Goal: Transaction & Acquisition: Purchase product/service

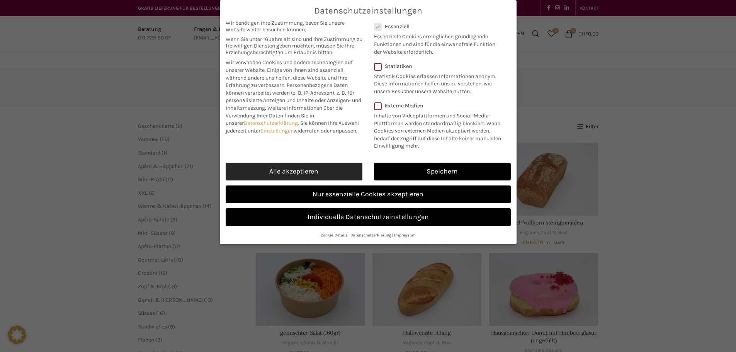
click at [316, 169] on link "Alle akzeptieren" at bounding box center [294, 172] width 137 height 18
checkbox input "true"
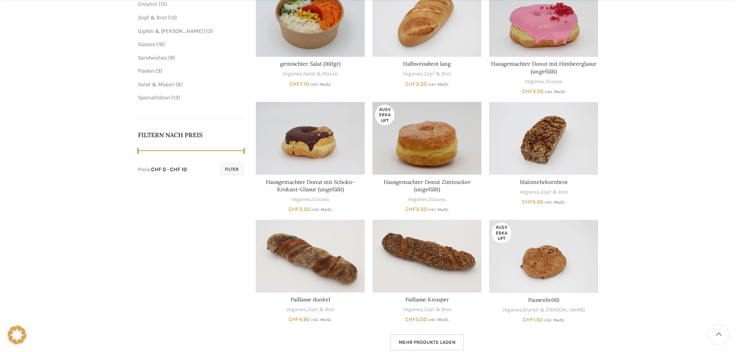
scroll to position [270, 0]
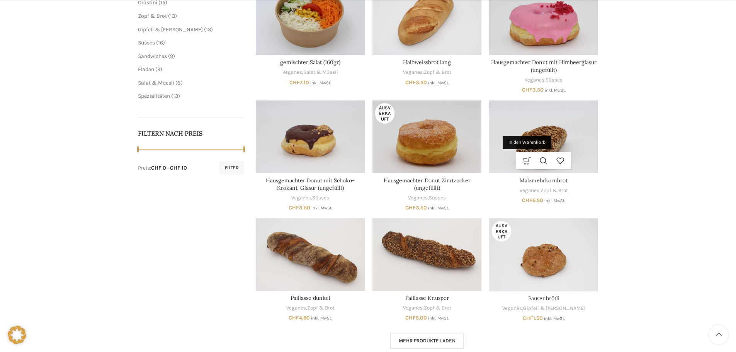
click at [527, 162] on link "In den Warenkorb" at bounding box center [527, 160] width 17 height 17
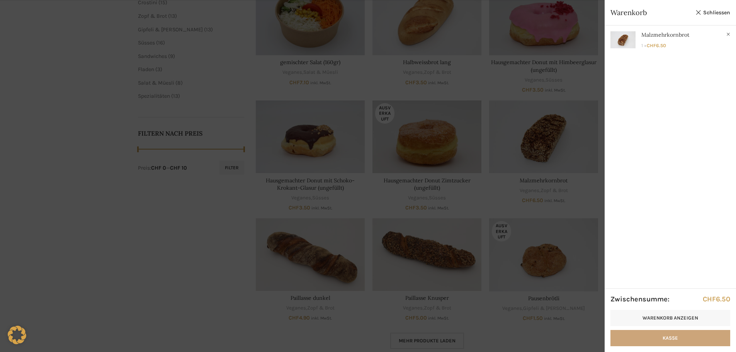
click at [680, 345] on link "Kasse" at bounding box center [670, 338] width 120 height 16
click at [687, 320] on link "Warenkorb anzeigen" at bounding box center [670, 318] width 120 height 16
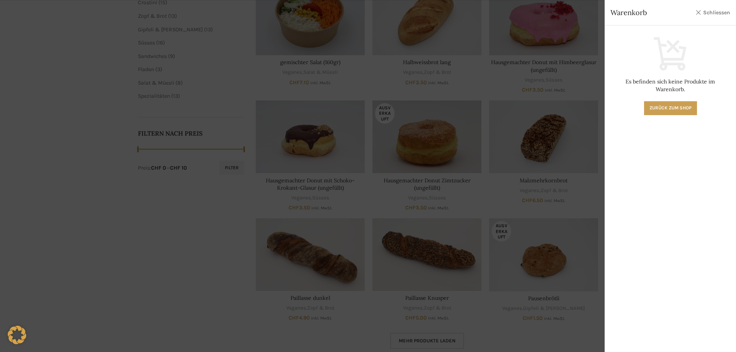
click at [721, 10] on link "Schliessen" at bounding box center [712, 13] width 35 height 10
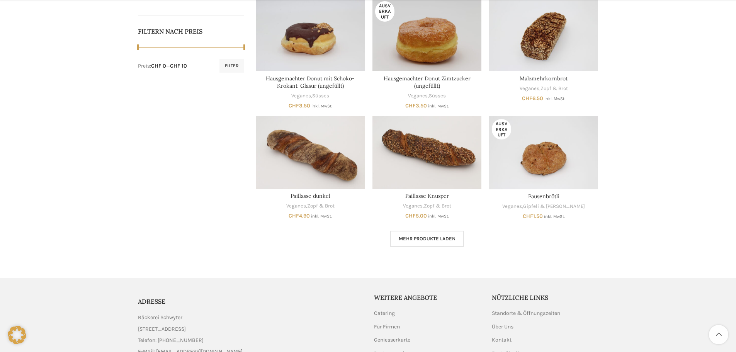
scroll to position [386, 0]
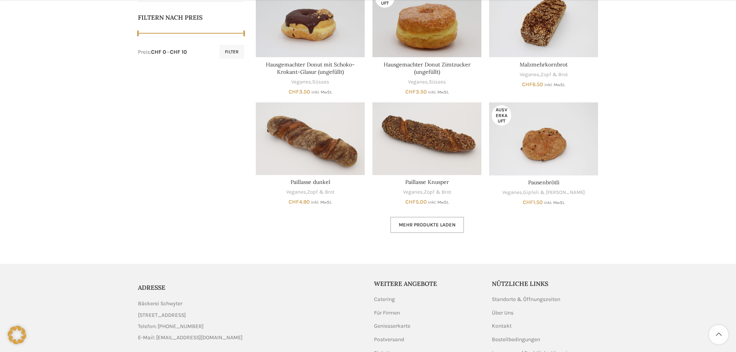
click at [425, 228] on link "Mehr Produkte laden" at bounding box center [427, 225] width 74 height 16
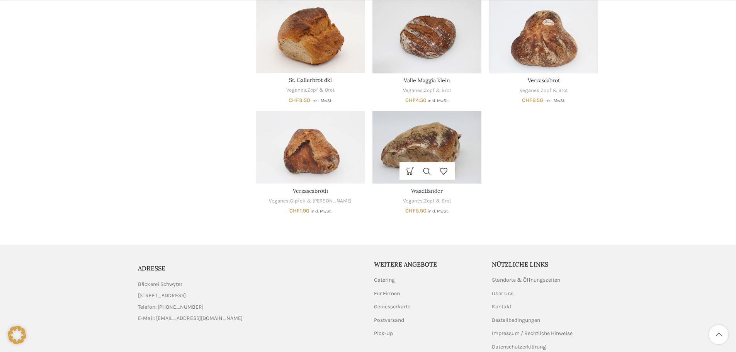
scroll to position [748, 0]
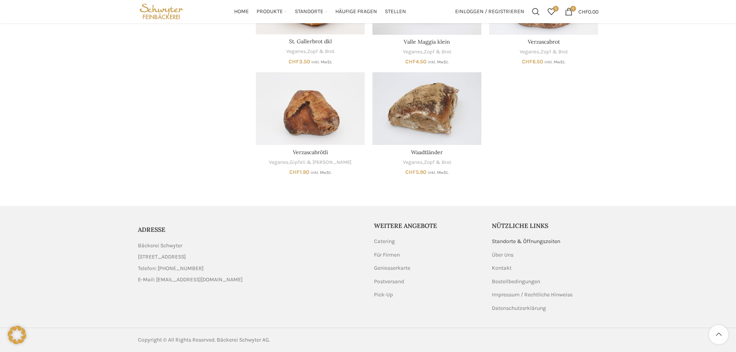
click at [530, 240] on link "Standorte & Öffnungszeiten" at bounding box center [526, 242] width 69 height 8
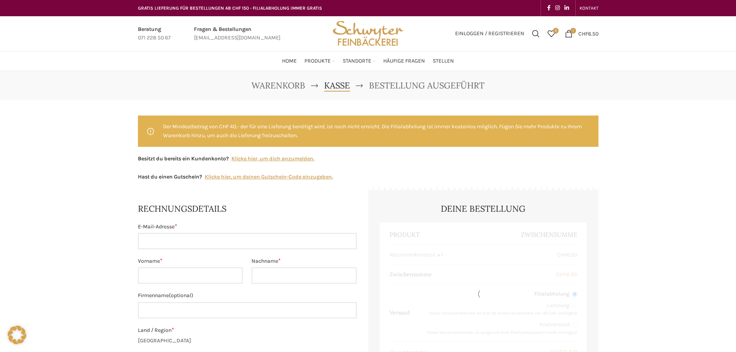
select select "SG"
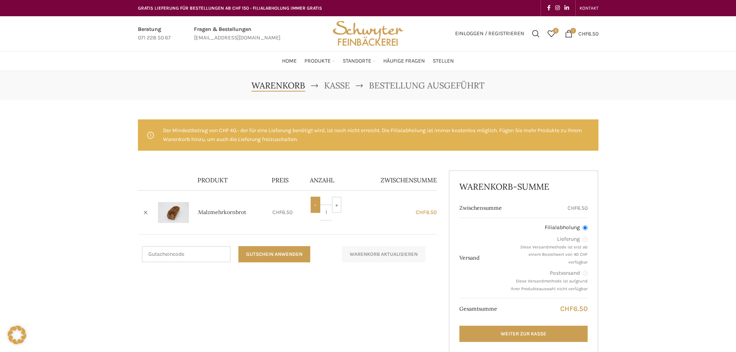
click at [314, 206] on input "-" at bounding box center [316, 205] width 10 height 16
type input "0"
click at [360, 257] on button "Warenkorb aktualisieren" at bounding box center [383, 254] width 83 height 16
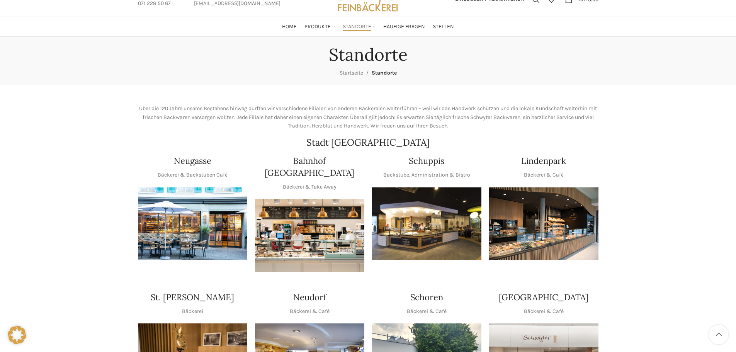
scroll to position [77, 0]
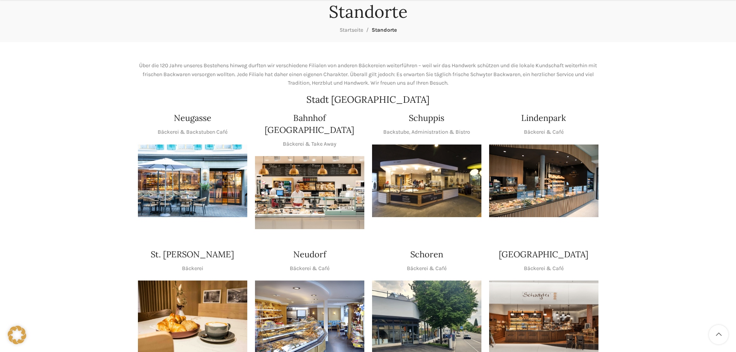
click at [315, 190] on img "1 / 1" at bounding box center [309, 192] width 109 height 73
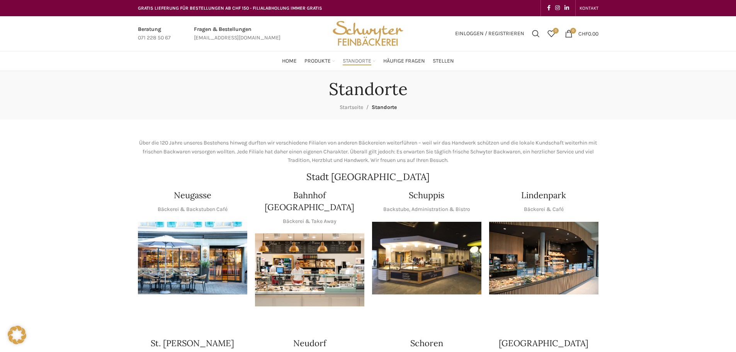
scroll to position [77, 0]
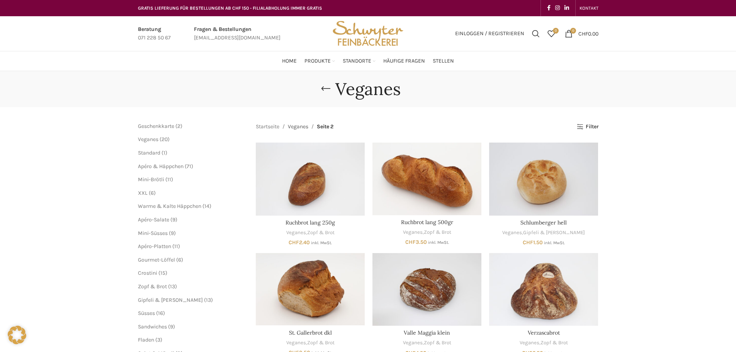
click at [295, 127] on link "Veganes" at bounding box center [298, 126] width 20 height 8
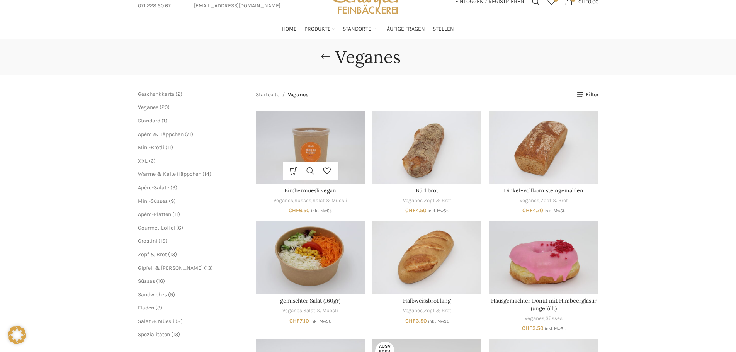
scroll to position [32, 0]
click at [290, 171] on link "In den Warenkorb" at bounding box center [294, 170] width 17 height 17
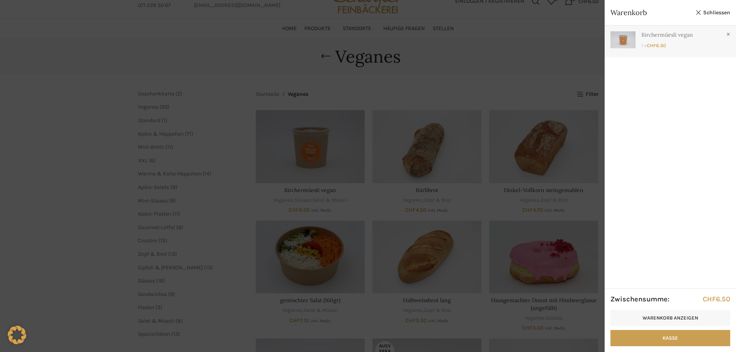
click at [664, 35] on link "Anzeigen" at bounding box center [670, 39] width 131 height 28
click at [726, 33] on link "×" at bounding box center [728, 35] width 8 height 8
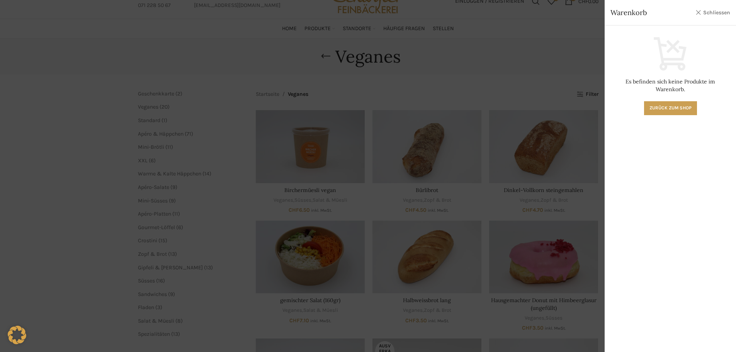
click at [717, 10] on link "Schliessen" at bounding box center [712, 13] width 35 height 10
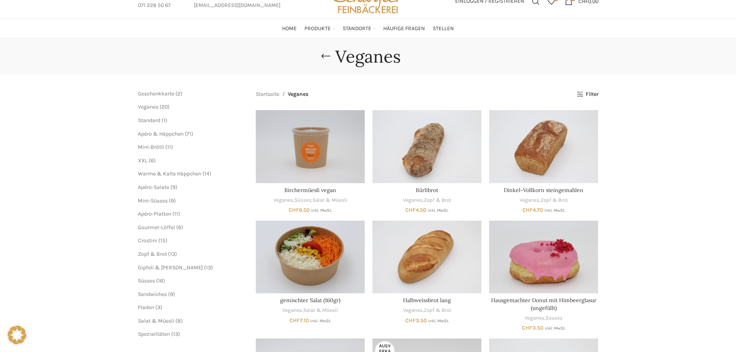
scroll to position [0, 0]
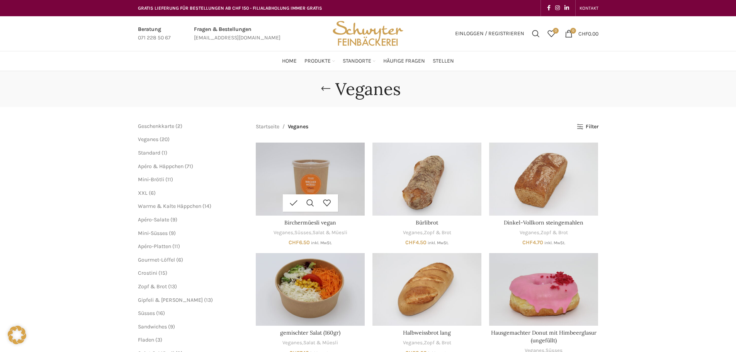
click at [313, 176] on img "Birchermüesli vegan" at bounding box center [310, 179] width 109 height 73
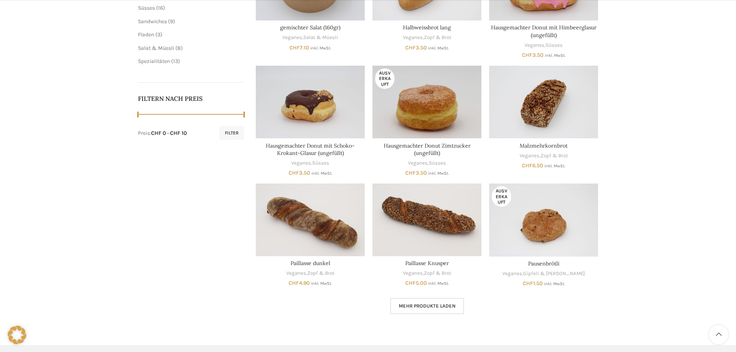
scroll to position [309, 0]
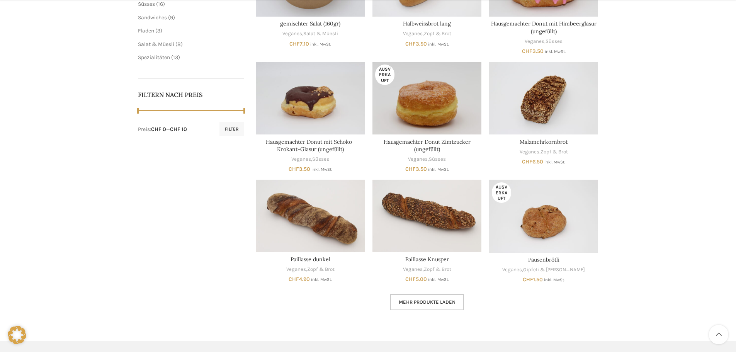
click at [434, 303] on span "Mehr Produkte laden" at bounding box center [427, 302] width 57 height 6
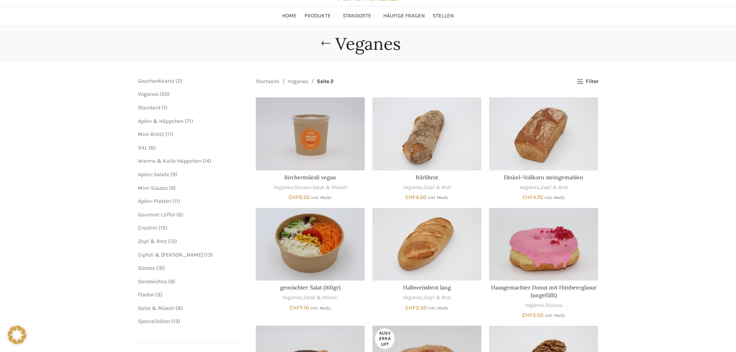
scroll to position [39, 0]
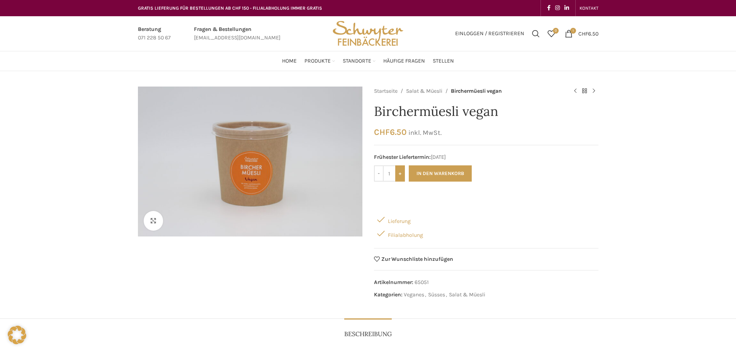
click at [399, 175] on input "+" at bounding box center [400, 173] width 10 height 16
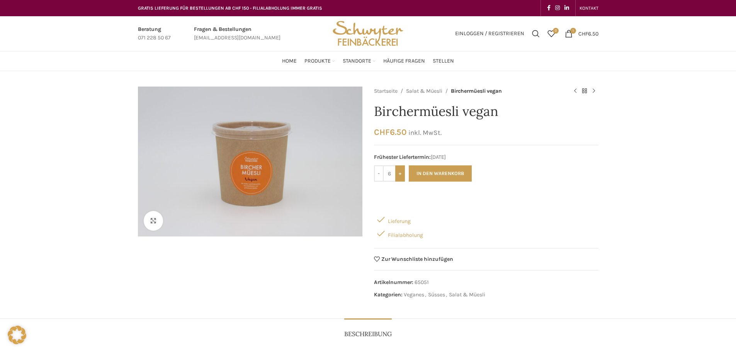
click at [399, 173] on input "+" at bounding box center [400, 173] width 10 height 16
type input "8"
click at [440, 170] on button "In den Warenkorb" at bounding box center [440, 173] width 63 height 16
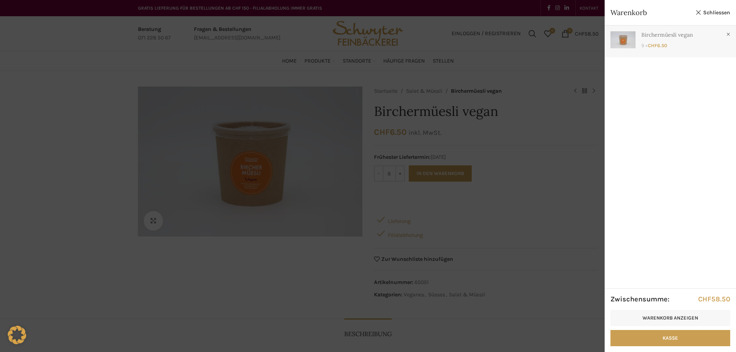
click at [723, 33] on link "Anzeigen" at bounding box center [670, 39] width 131 height 28
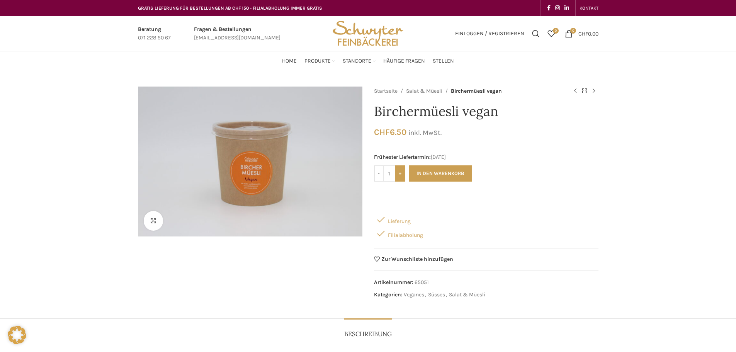
click at [402, 172] on input "+" at bounding box center [400, 173] width 10 height 16
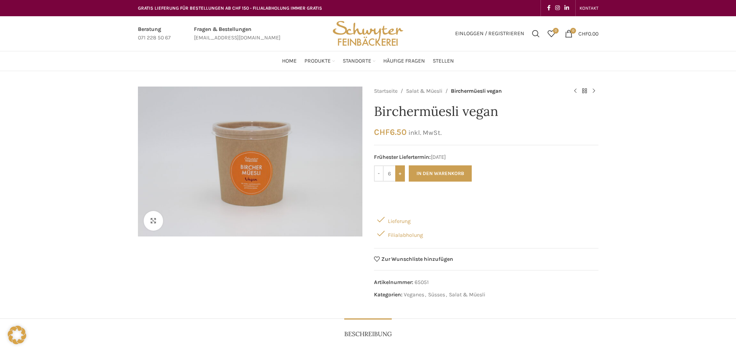
click at [402, 172] on input "+" at bounding box center [400, 173] width 10 height 16
type input "8"
click at [427, 172] on button "In den Warenkorb" at bounding box center [440, 173] width 63 height 16
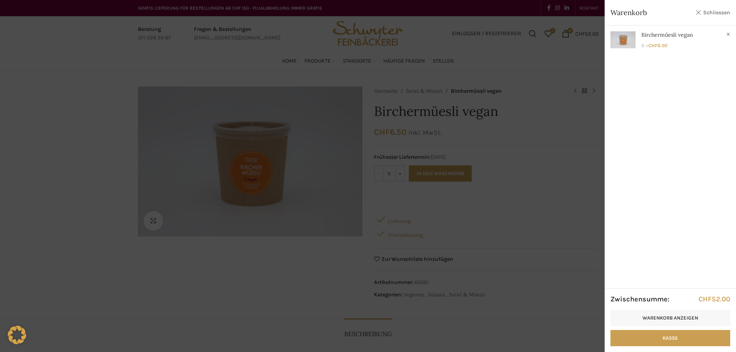
click at [714, 9] on link "Schliessen" at bounding box center [712, 13] width 35 height 10
